Goal: Task Accomplishment & Management: Manage account settings

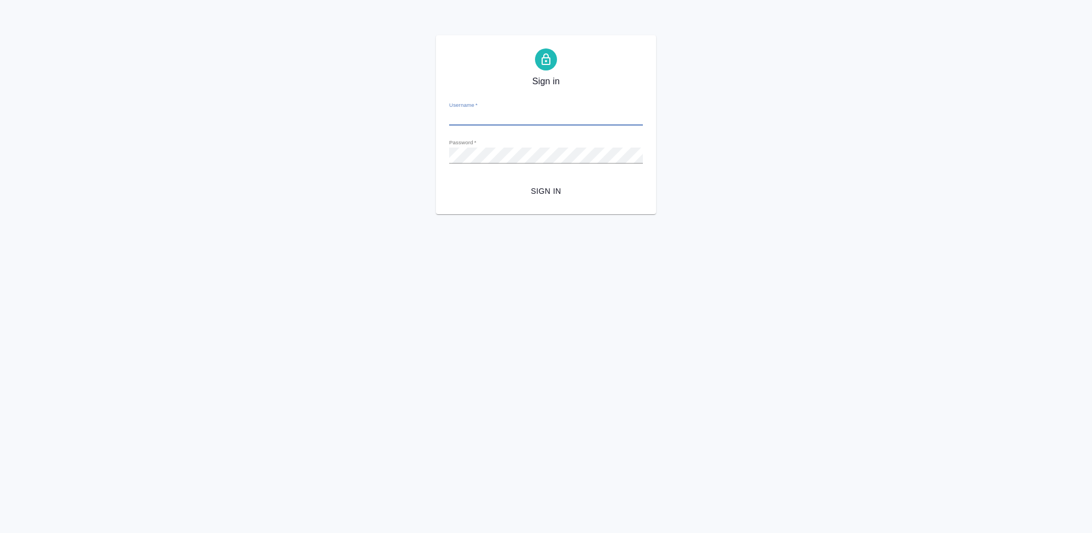
type input "[PERSON_NAME][EMAIL_ADDRESS][DOMAIN_NAME]"
drag, startPoint x: 542, startPoint y: 195, endPoint x: 531, endPoint y: 257, distance: 62.6
click at [542, 195] on span "Sign in" at bounding box center [546, 191] width 176 height 14
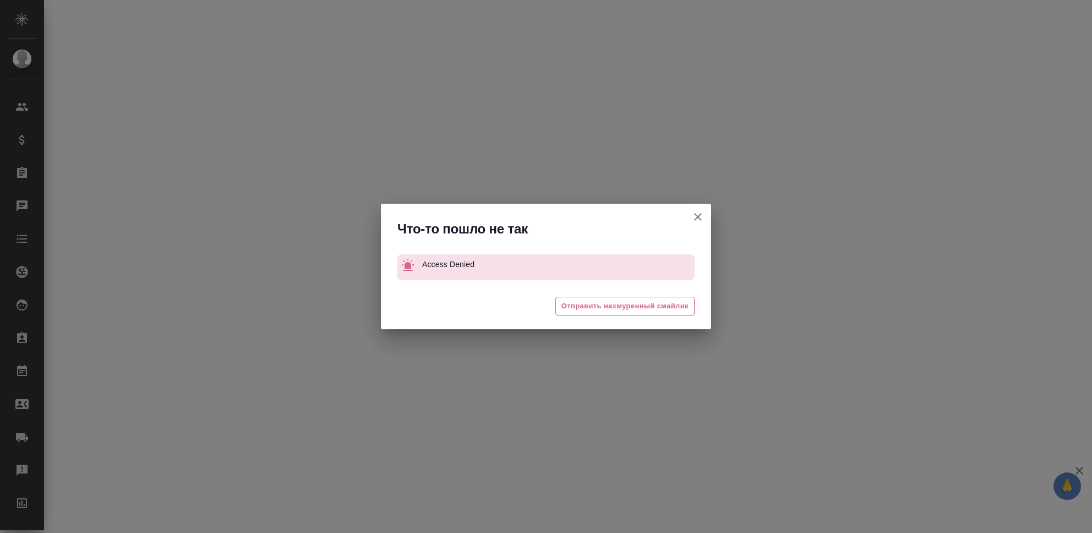
click at [894, 257] on div "Что-то пошло не так Access Denied 😒 Отправить нахмуренный смайлик" at bounding box center [546, 266] width 1092 height 533
click at [698, 217] on icon "button" at bounding box center [698, 217] width 8 height 8
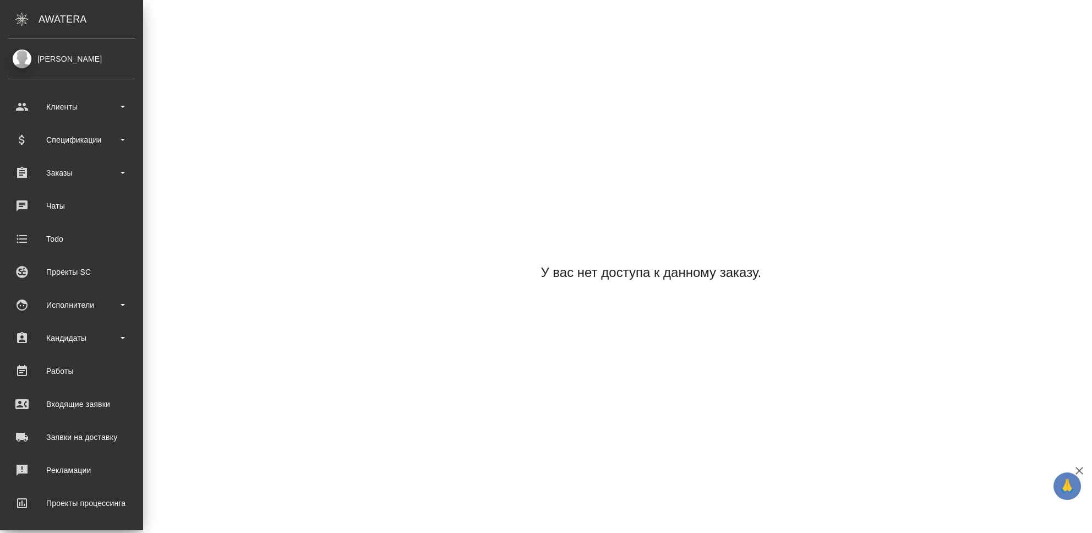
scroll to position [68, 0]
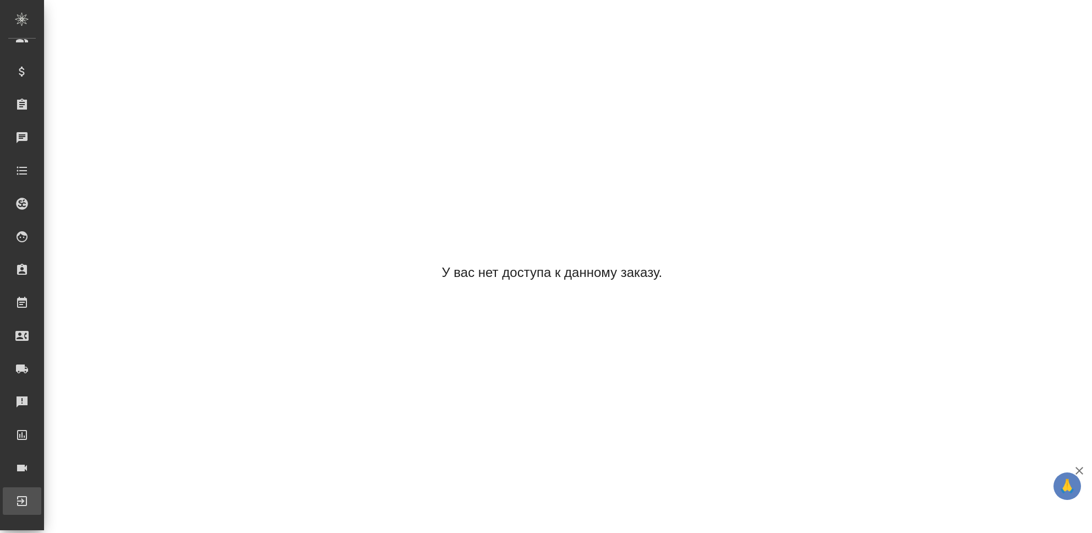
click at [22, 500] on div "Выйти" at bounding box center [8, 501] width 28 height 17
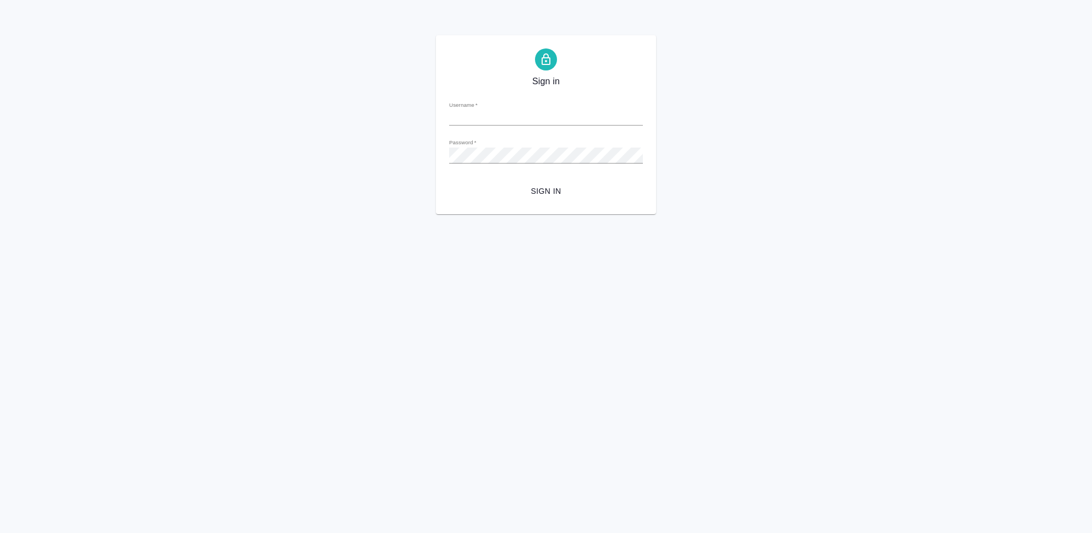
type input "[PERSON_NAME][EMAIL_ADDRESS][DOMAIN_NAME]"
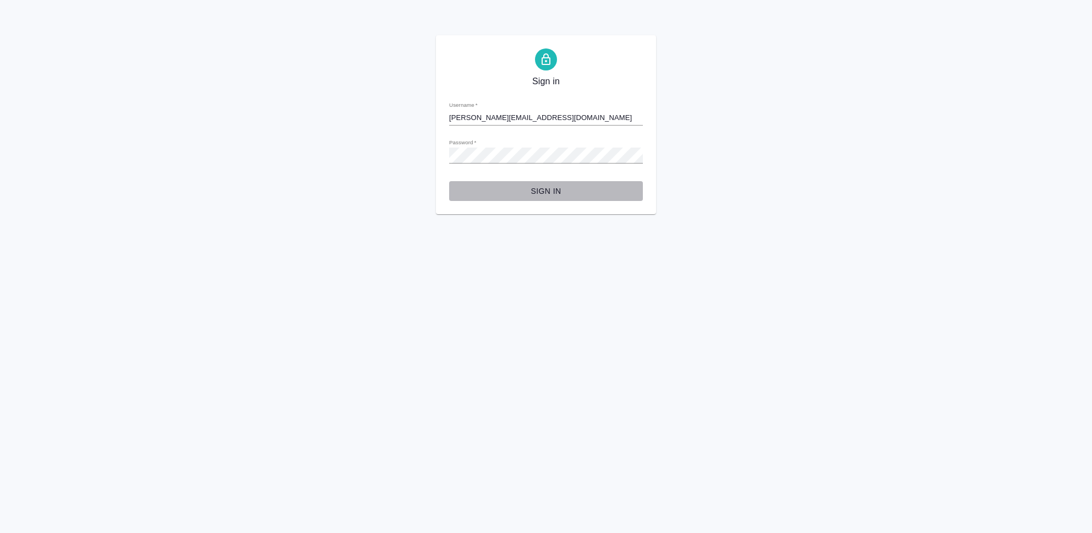
click at [551, 183] on button "Sign in" at bounding box center [546, 191] width 194 height 20
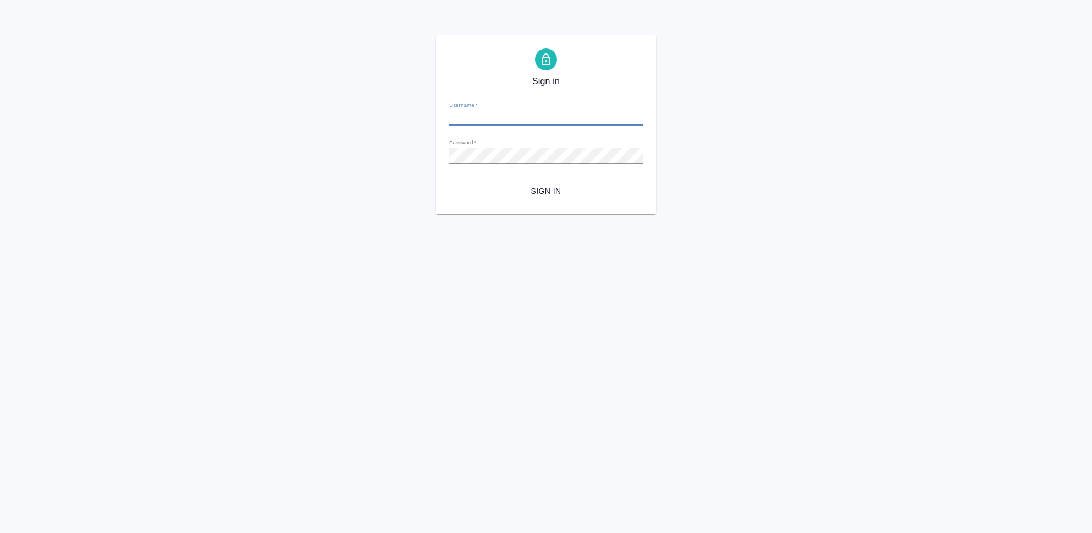
type input "[PERSON_NAME][EMAIL_ADDRESS][DOMAIN_NAME]"
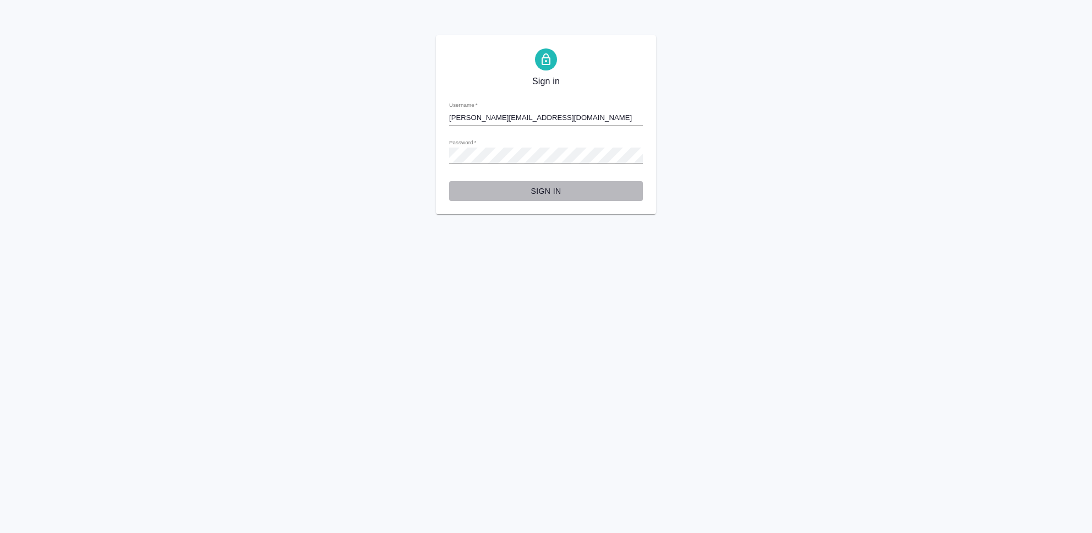
click at [554, 194] on span "Sign in" at bounding box center [546, 191] width 176 height 14
